Goal: Information Seeking & Learning: Check status

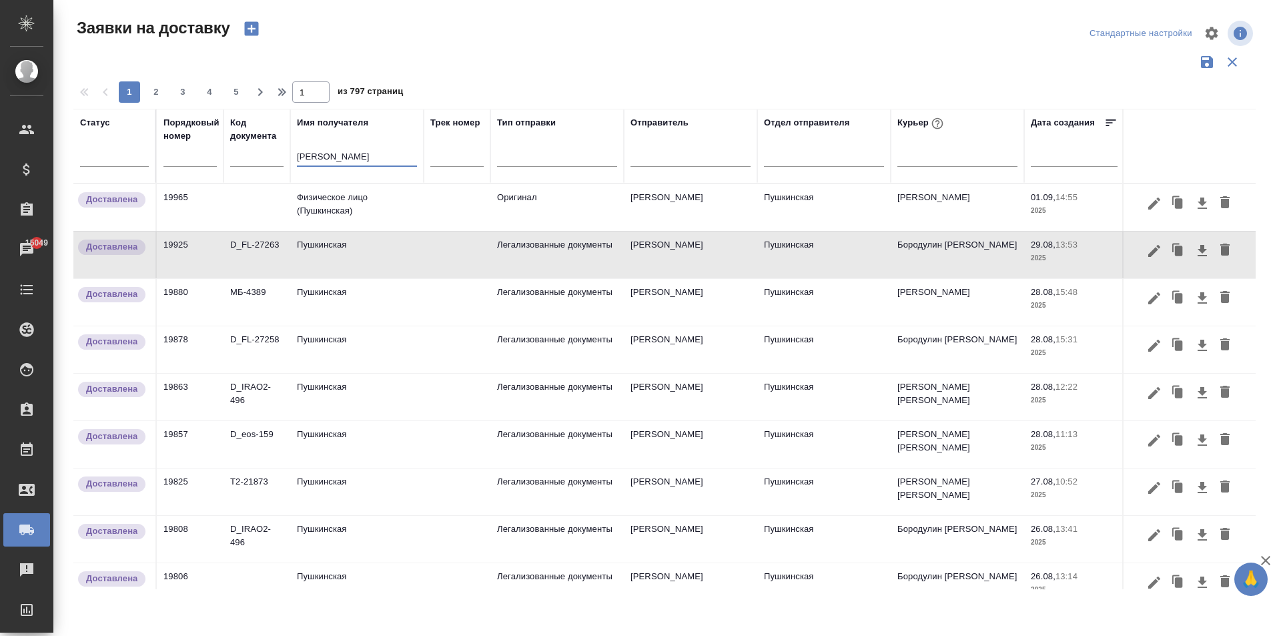
drag, startPoint x: 334, startPoint y: 158, endPoint x: 181, endPoint y: 154, distance: 152.9
click at [181, 154] on tr "Статус Порядковый номер Код документа Имя получателя [PERSON_NAME] Трек номер Т…" at bounding box center [765, 146] width 1385 height 75
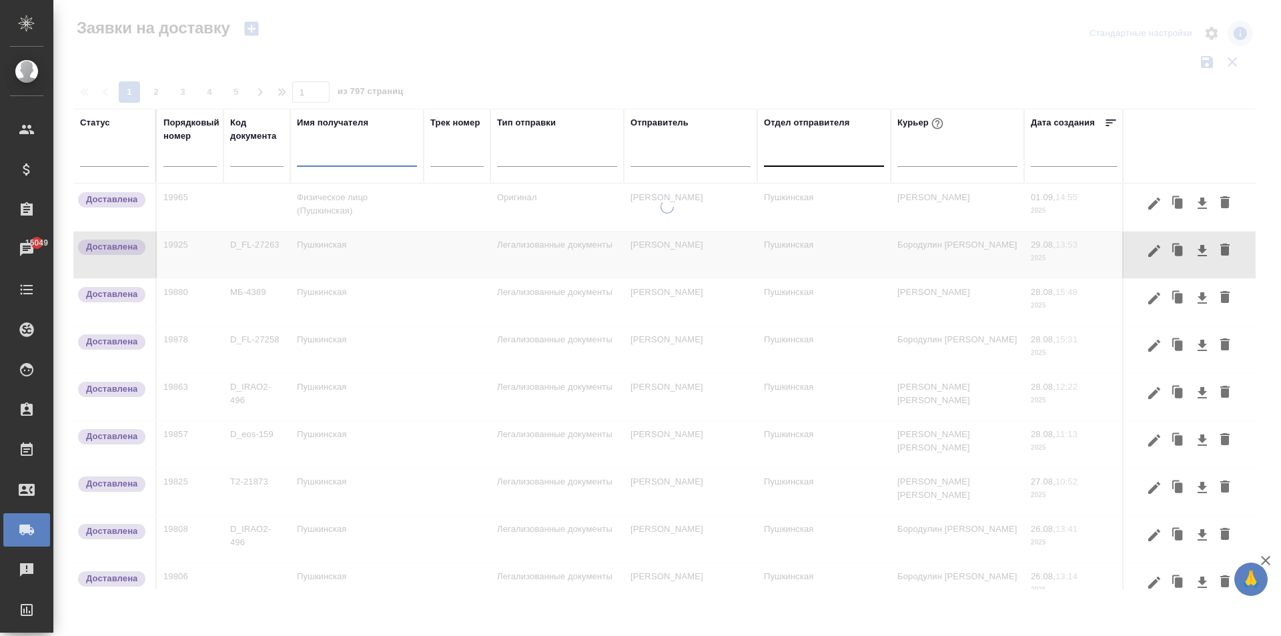
click at [800, 153] on div at bounding box center [824, 152] width 120 height 19
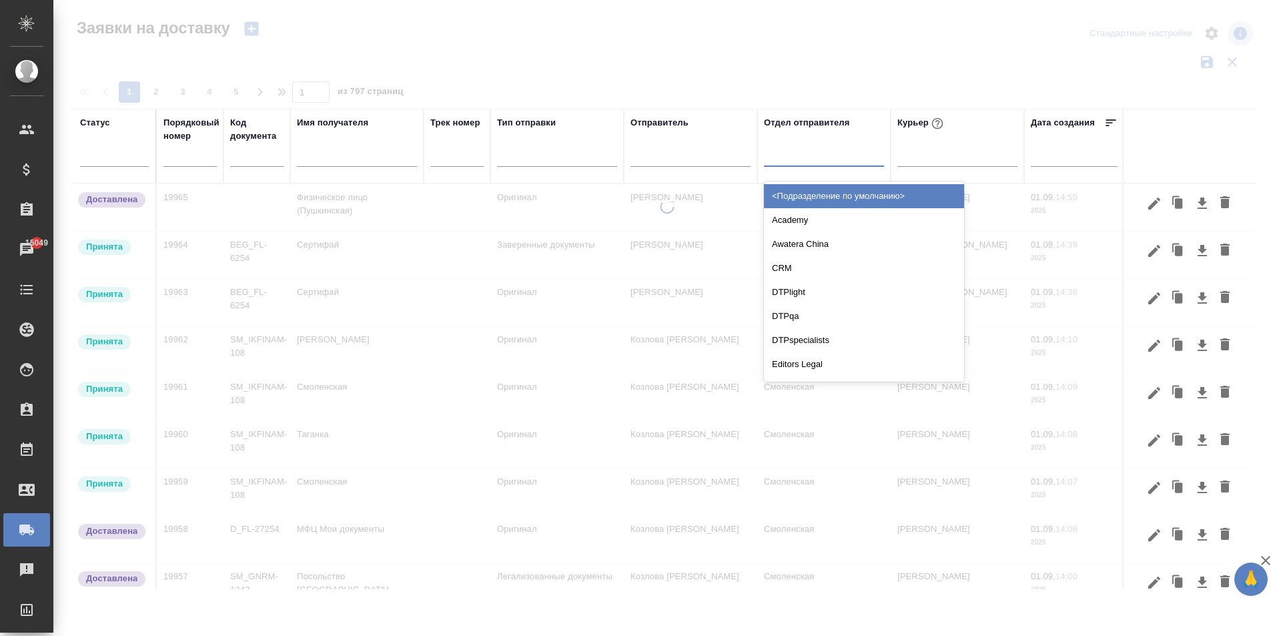
click at [784, 159] on div at bounding box center [824, 152] width 120 height 19
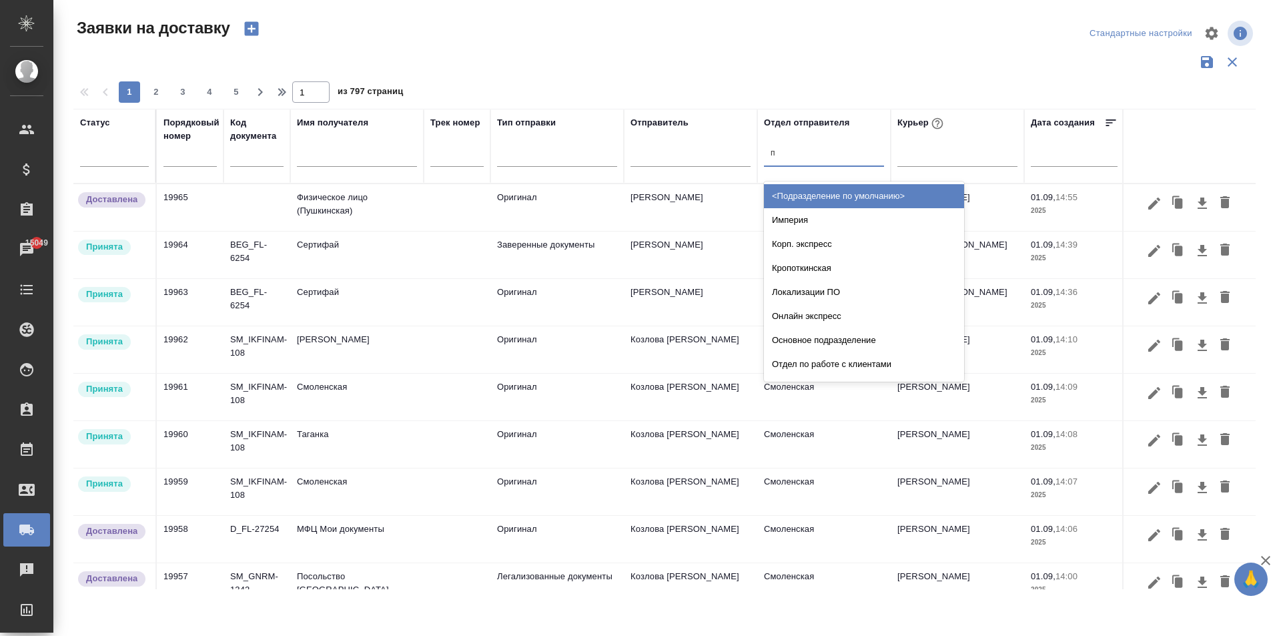
type input "пу"
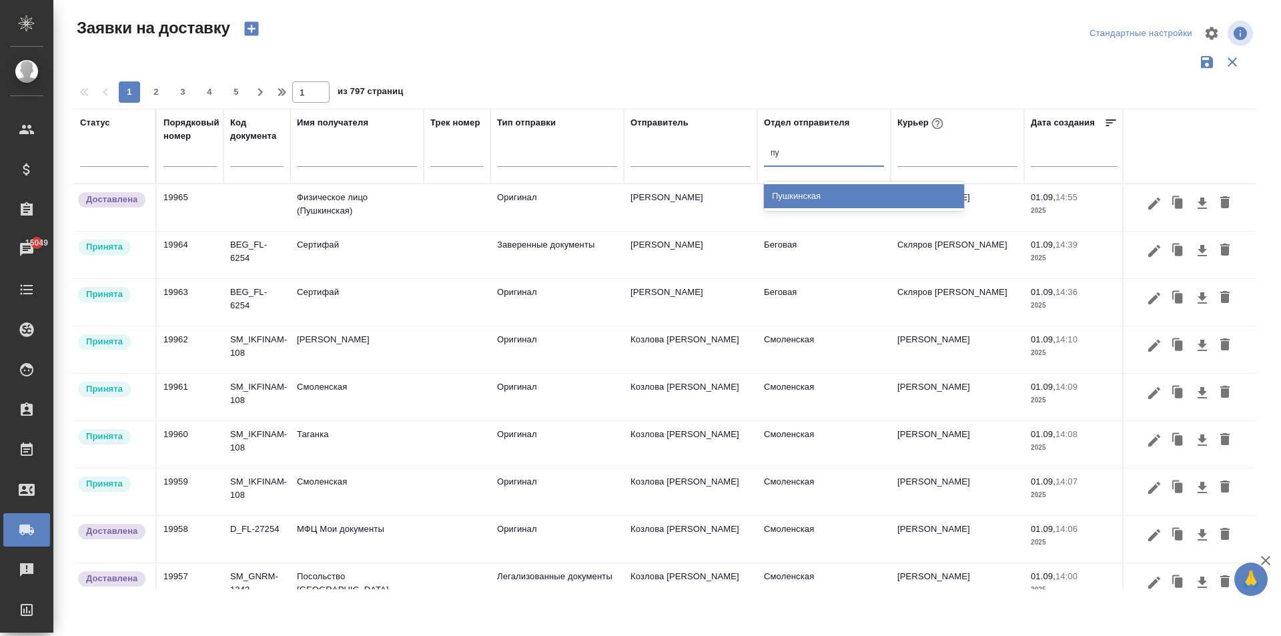
click at [784, 197] on div "Пушкинская" at bounding box center [864, 196] width 200 height 24
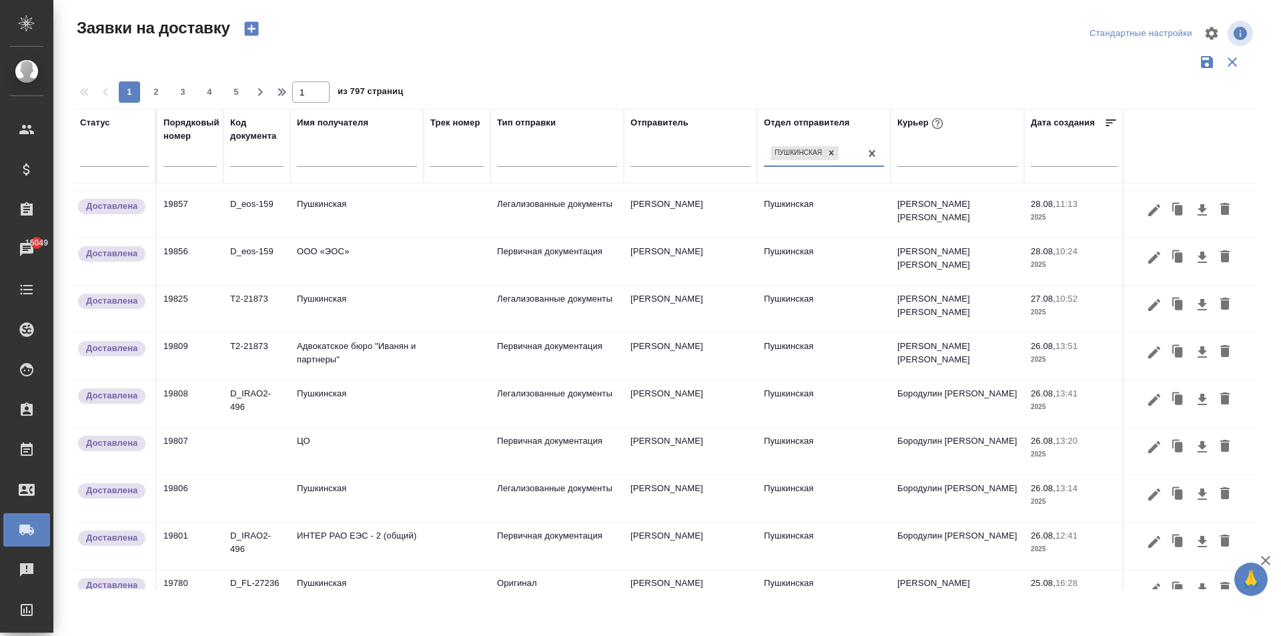
scroll to position [790, 0]
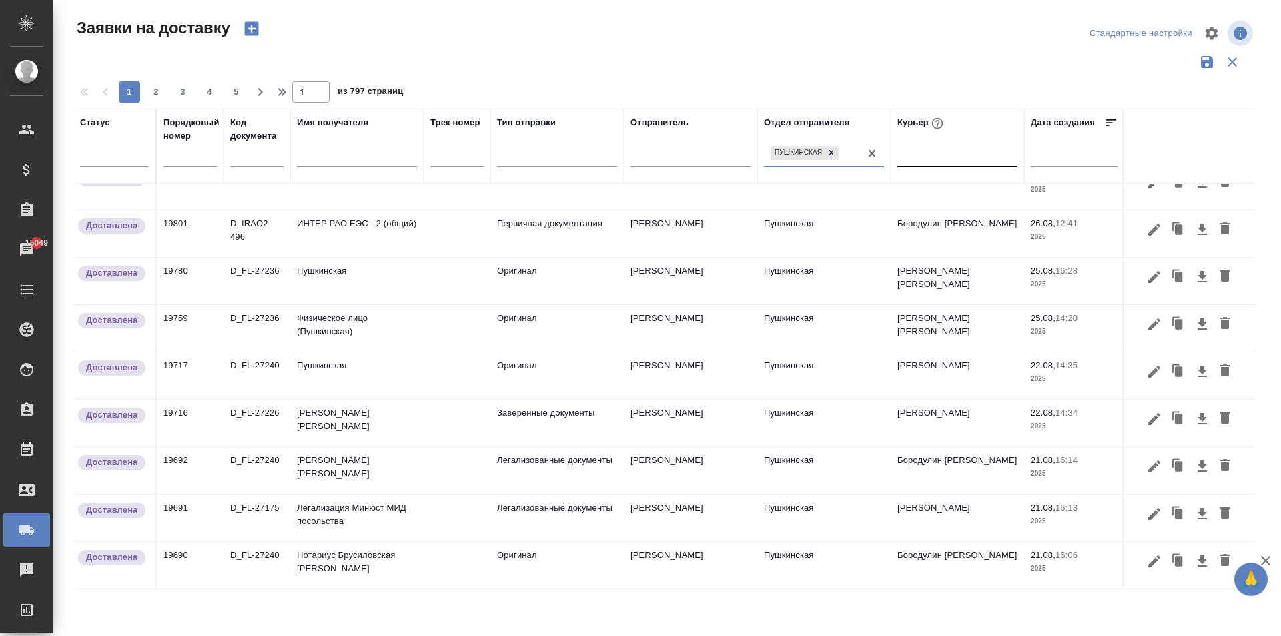
click at [916, 160] on div at bounding box center [958, 152] width 120 height 19
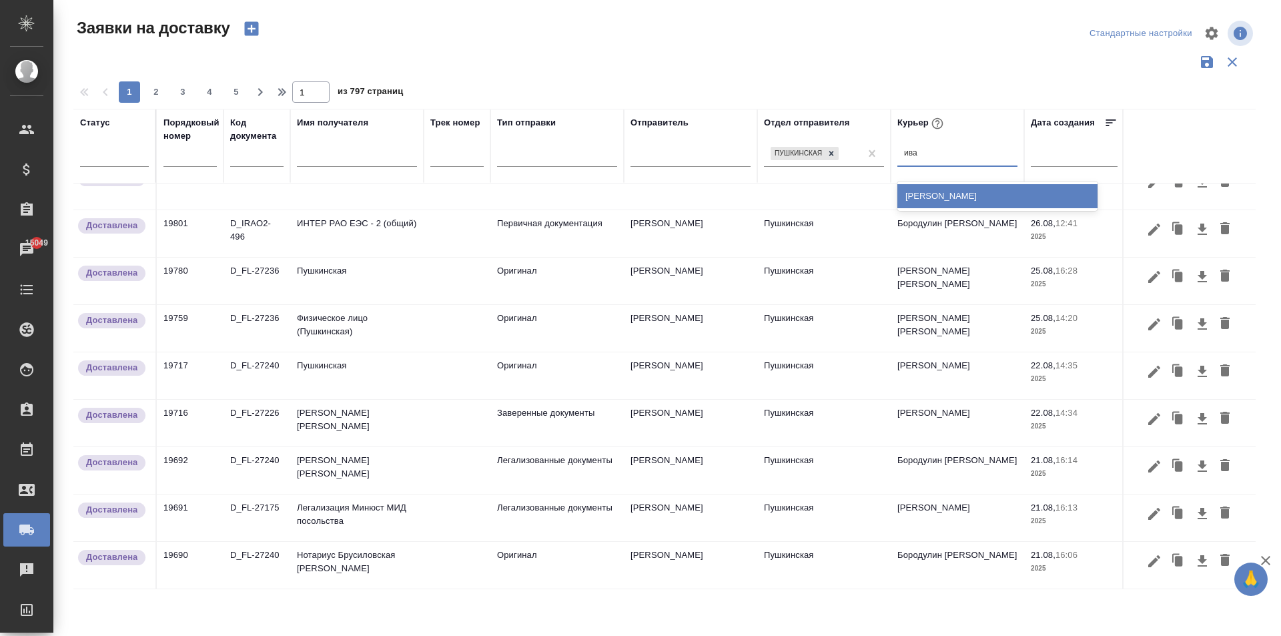
type input "[PERSON_NAME]"
click at [963, 193] on div "[PERSON_NAME]" at bounding box center [998, 196] width 200 height 24
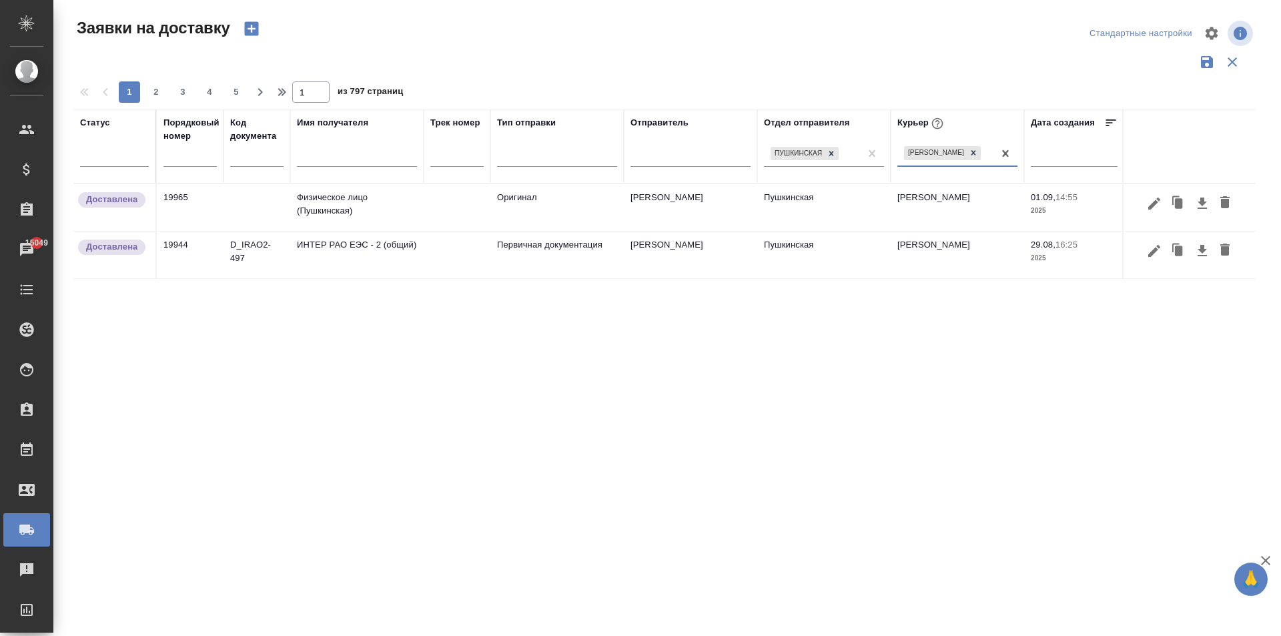
scroll to position [0, 0]
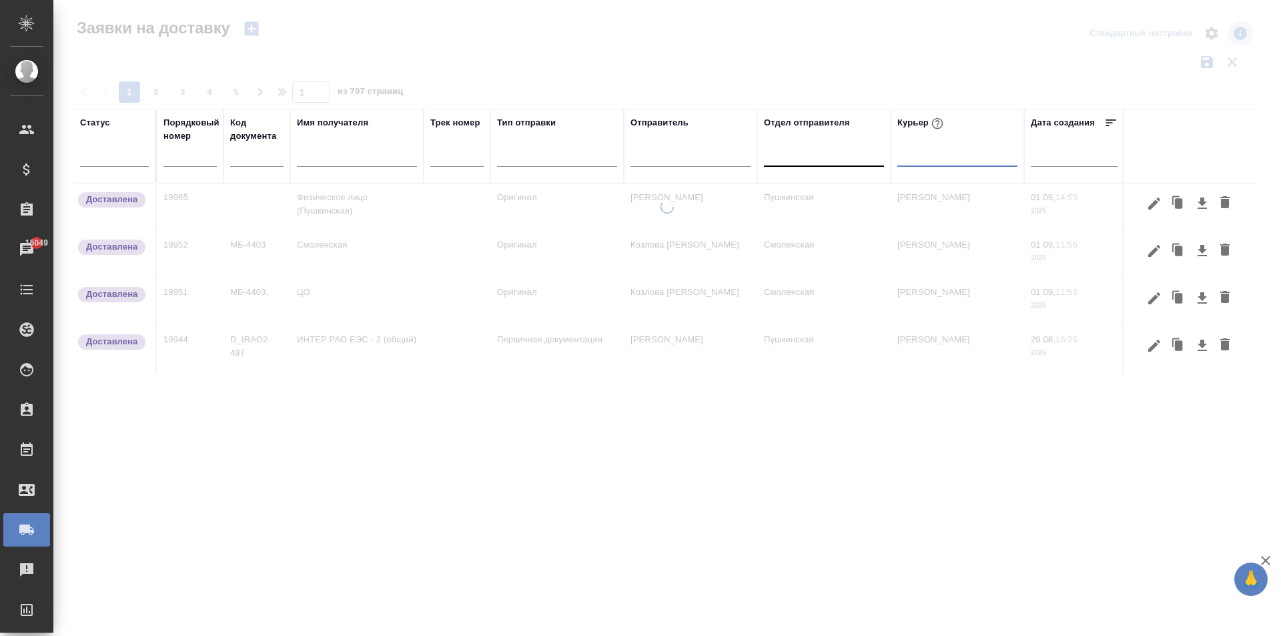
click at [952, 160] on div at bounding box center [958, 152] width 120 height 19
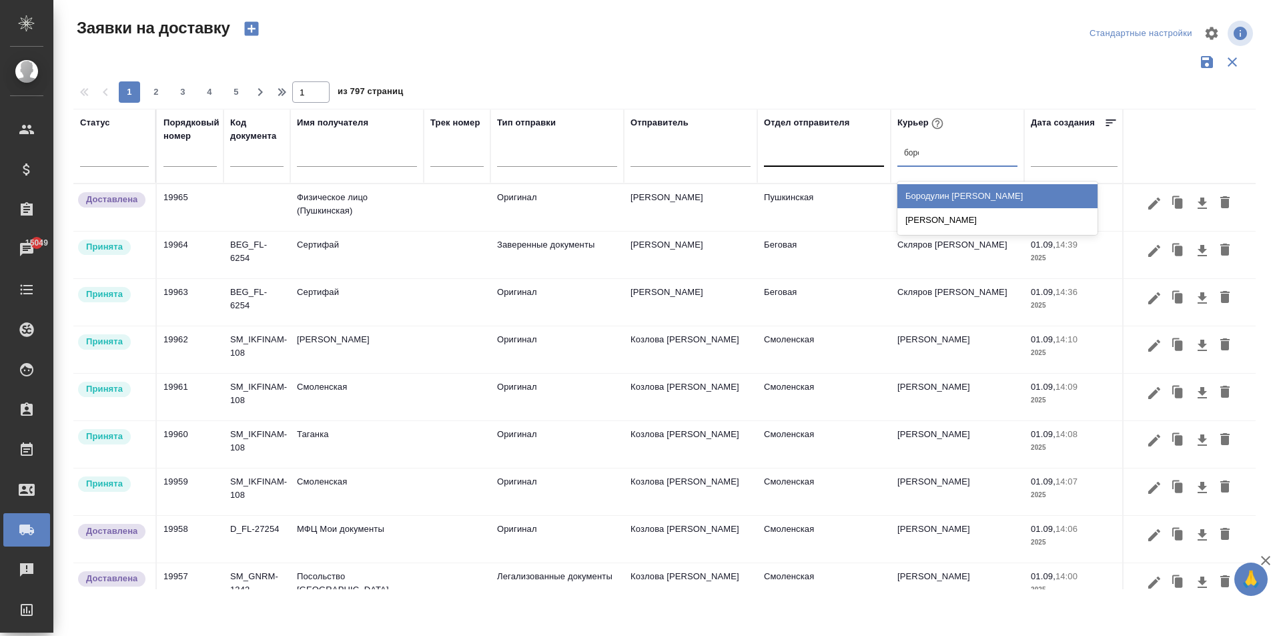
type input "бород"
click at [1004, 198] on div "Бородулин [PERSON_NAME]" at bounding box center [998, 196] width 200 height 24
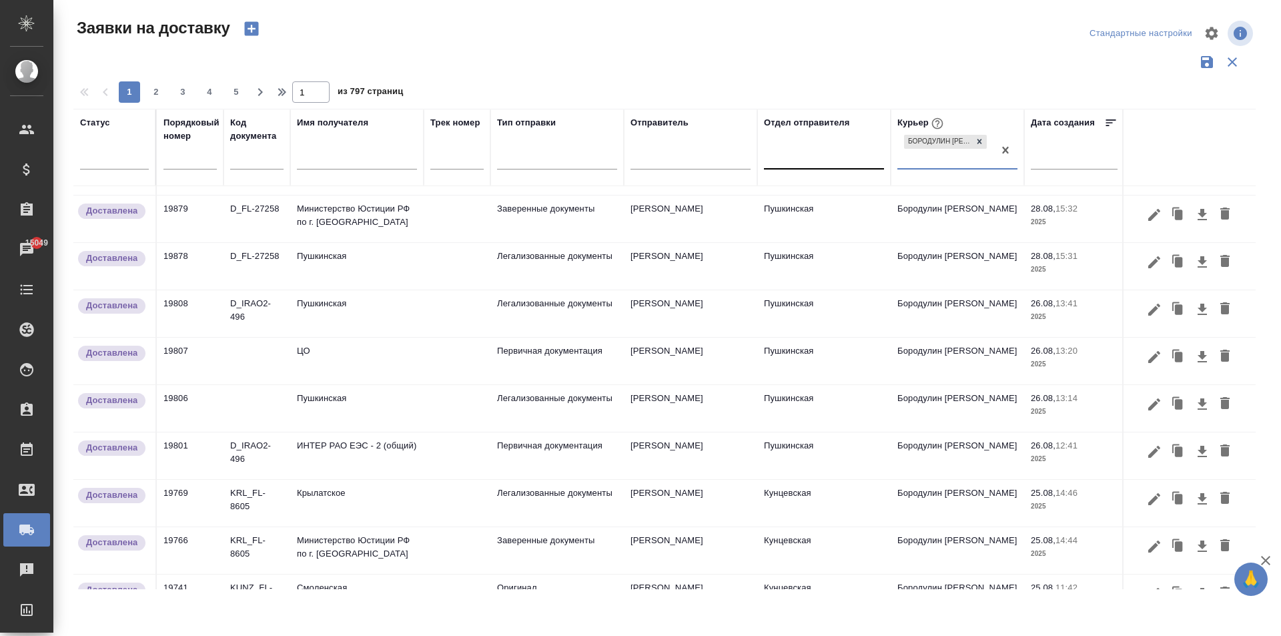
scroll to position [839, 0]
